Goal: Check status: Check status

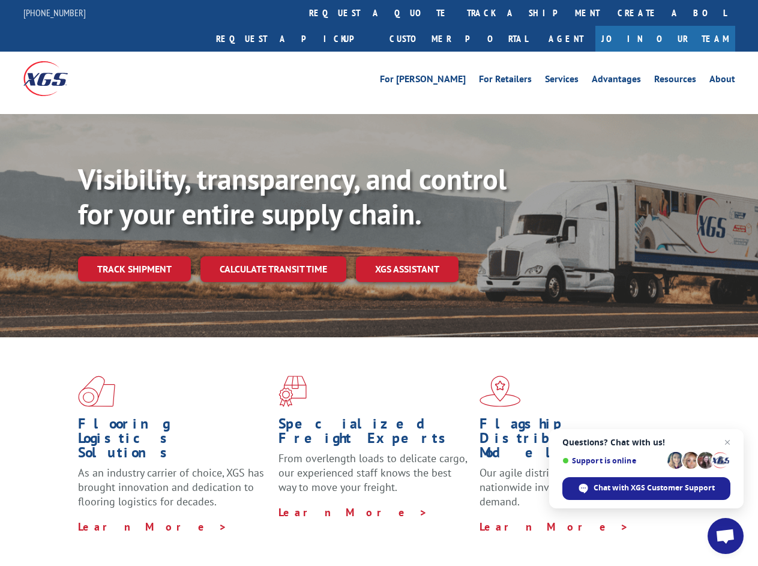
click at [379, 283] on div "Visibility, transparency, and control for your entire supply chain. Track shipm…" at bounding box center [418, 246] width 680 height 168
click at [458, 13] on link "track a shipment" at bounding box center [533, 13] width 151 height 26
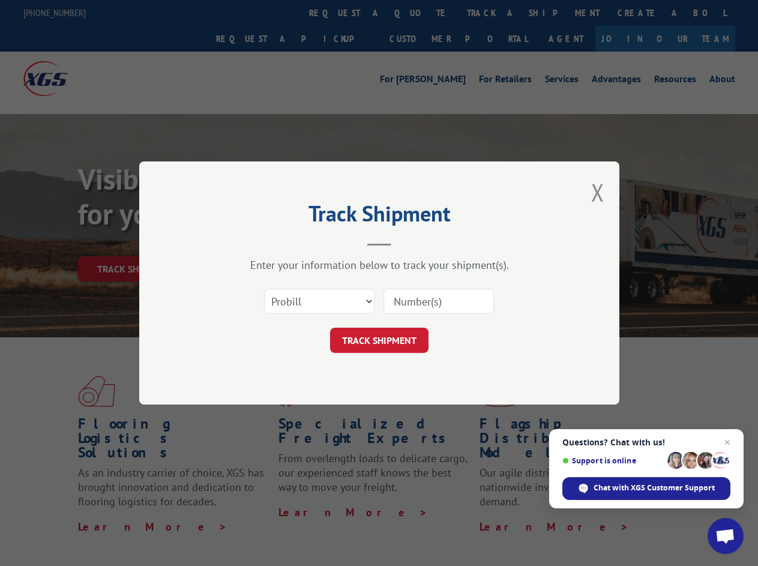
click at [419, 13] on div "Track Shipment Enter your information below to track your shipment(s). Select c…" at bounding box center [379, 283] width 758 height 566
click at [494, 13] on div "Track Shipment Enter your information below to track your shipment(s). Select c…" at bounding box center [379, 283] width 758 height 566
click at [134, 243] on div "Track Shipment Enter your information below to track your shipment(s). Select c…" at bounding box center [379, 283] width 758 height 566
click at [273, 243] on header "Track Shipment" at bounding box center [379, 225] width 360 height 41
click at [408, 243] on header "Track Shipment" at bounding box center [379, 225] width 360 height 41
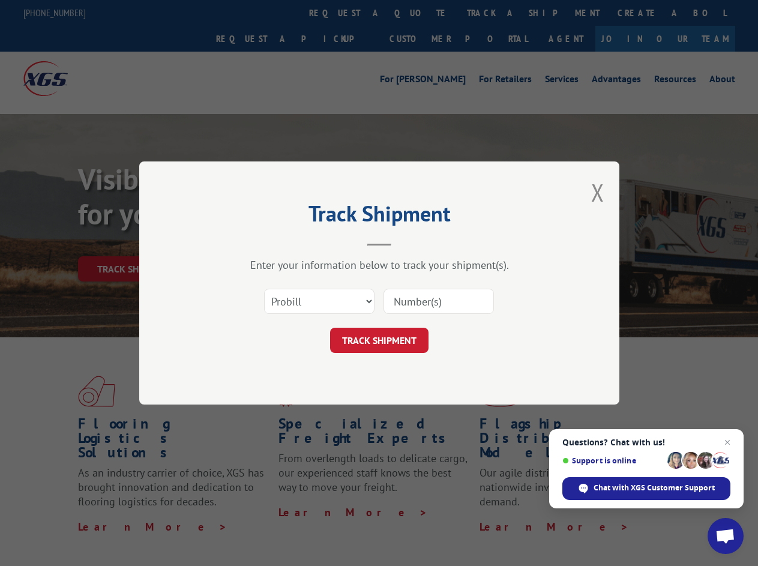
click at [726, 536] on span "Open chat" at bounding box center [726, 537] width 20 height 17
